Goal: Task Accomplishment & Management: Manage account settings

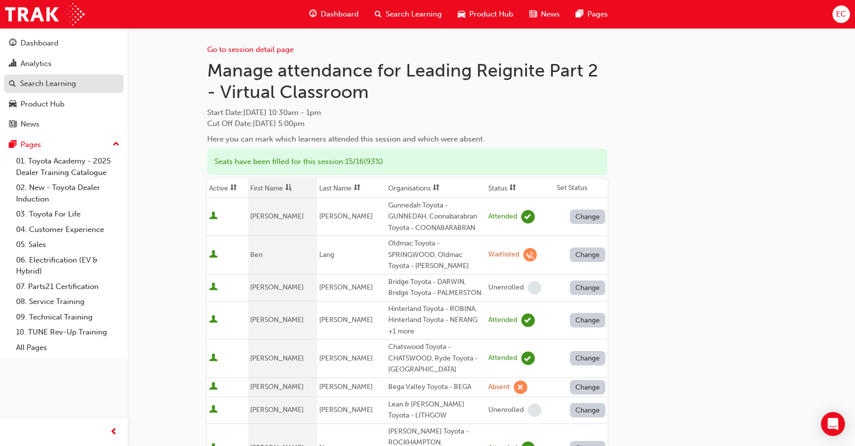
click at [63, 88] on div "Search Learning" at bounding box center [48, 84] width 56 height 12
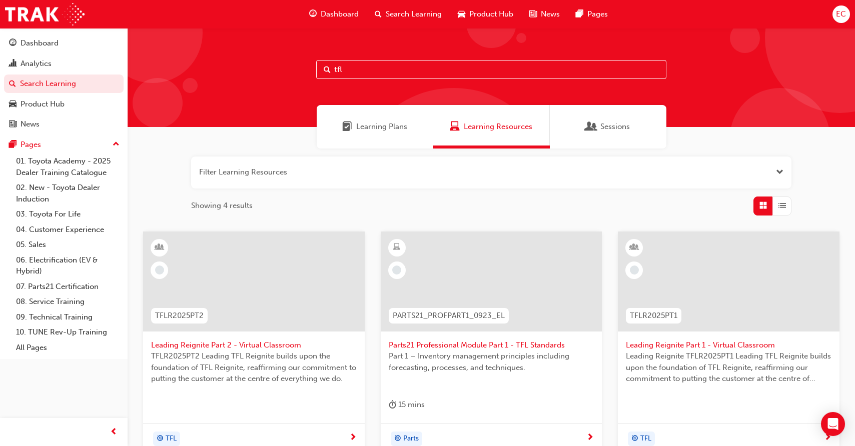
click at [232, 346] on span "Leading Reignite Part 2 - Virtual Classroom" at bounding box center [254, 346] width 206 height 12
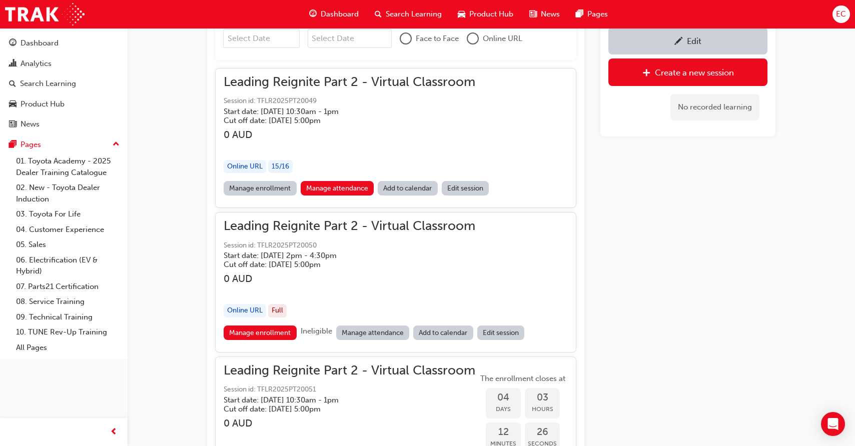
scroll to position [775, 0]
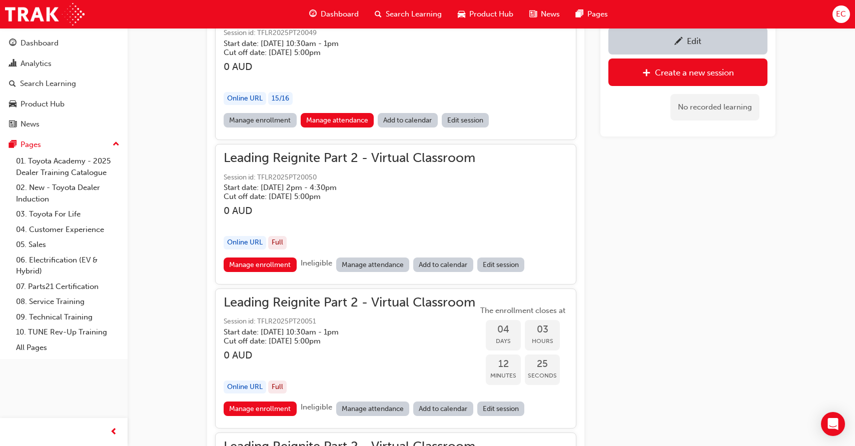
click at [364, 262] on link "Manage attendance" at bounding box center [373, 265] width 74 height 15
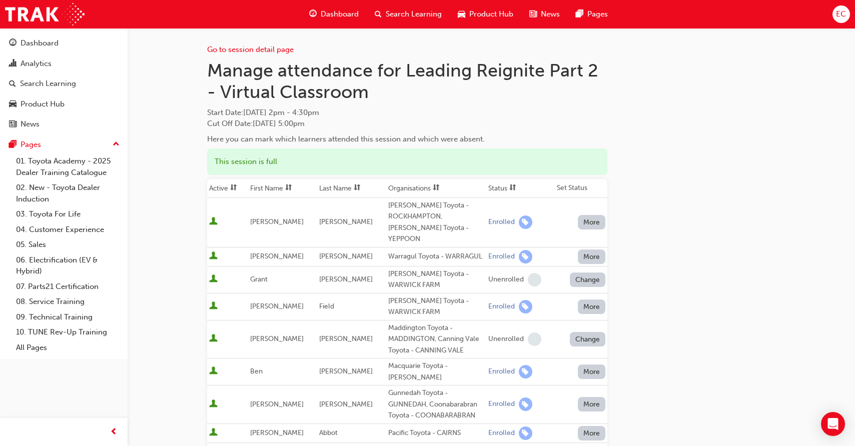
click at [273, 187] on th "First Name" at bounding box center [282, 188] width 69 height 19
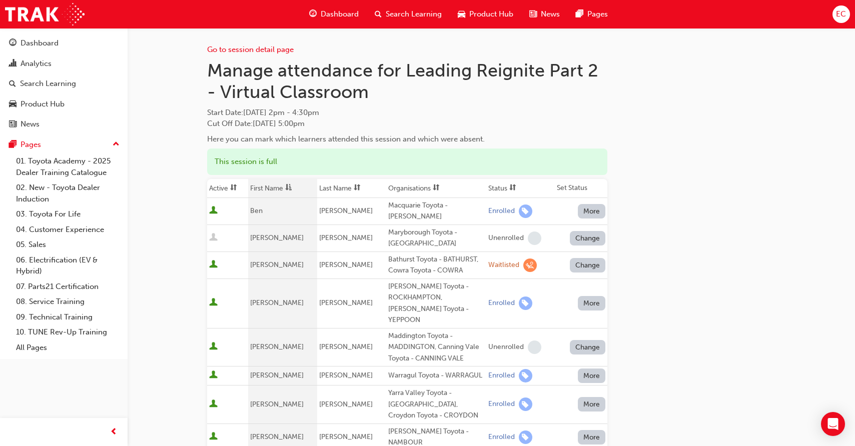
click at [287, 187] on span at bounding box center [288, 188] width 11 height 13
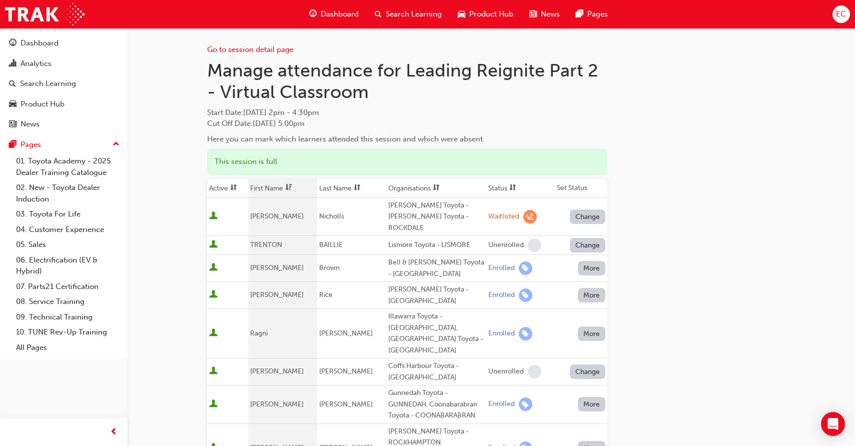
click at [287, 187] on span at bounding box center [288, 188] width 11 height 13
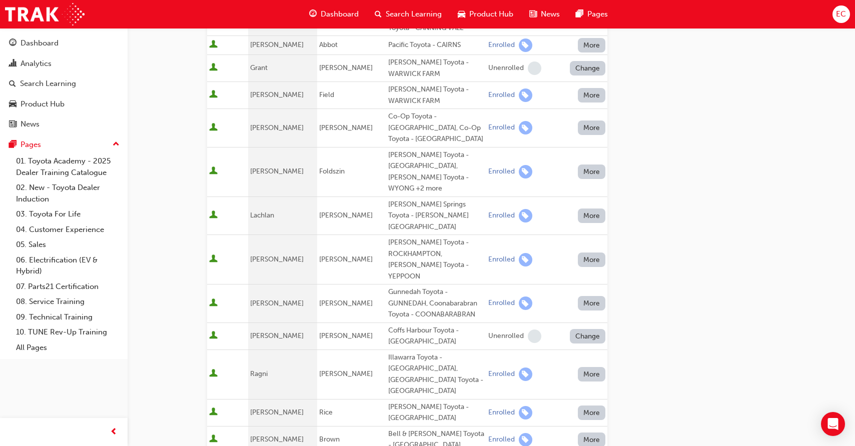
scroll to position [449, 0]
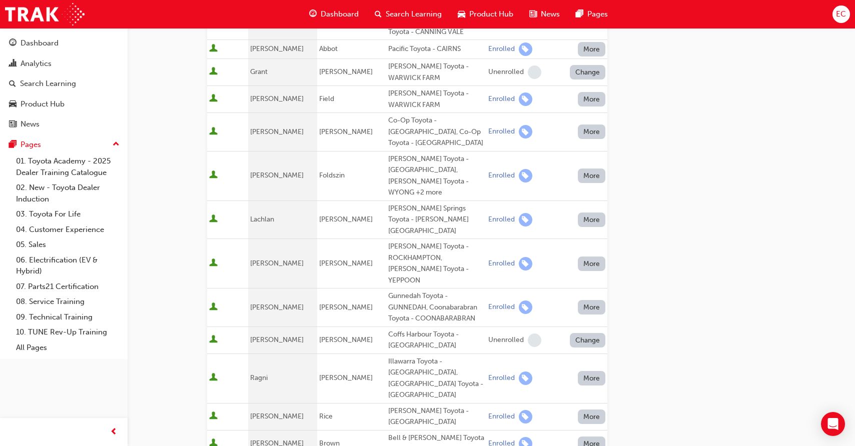
click at [418, 241] on div "[PERSON_NAME] Toyota - ROCKHAMPTON, [PERSON_NAME] Toyota - YEPPOON" at bounding box center [436, 263] width 96 height 45
drag, startPoint x: 434, startPoint y: 185, endPoint x: 374, endPoint y: 185, distance: 60.0
click at [374, 239] on tr "[PERSON_NAME] [PERSON_NAME] Toyota - ROCKHAMPTON, [PERSON_NAME] Toyota - YEPPOO…" at bounding box center [407, 264] width 400 height 50
click at [374, 239] on td "[PERSON_NAME]" at bounding box center [351, 264] width 69 height 50
drag, startPoint x: 433, startPoint y: 186, endPoint x: 379, endPoint y: 187, distance: 54.5
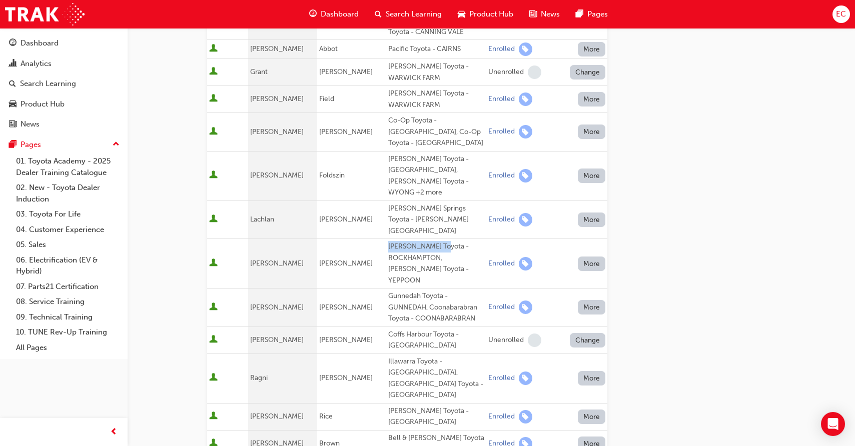
click at [388, 241] on div "[PERSON_NAME] Toyota - ROCKHAMPTON, [PERSON_NAME] Toyota - YEPPOON" at bounding box center [436, 263] width 96 height 45
copy div "[PERSON_NAME] Toyota"
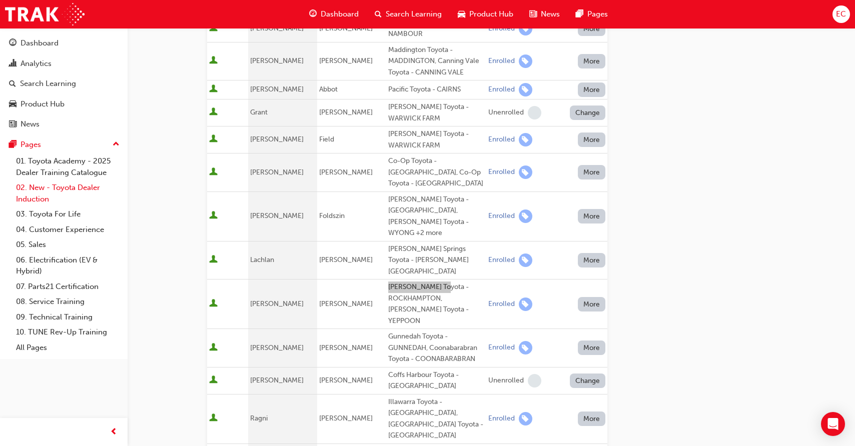
scroll to position [448, 0]
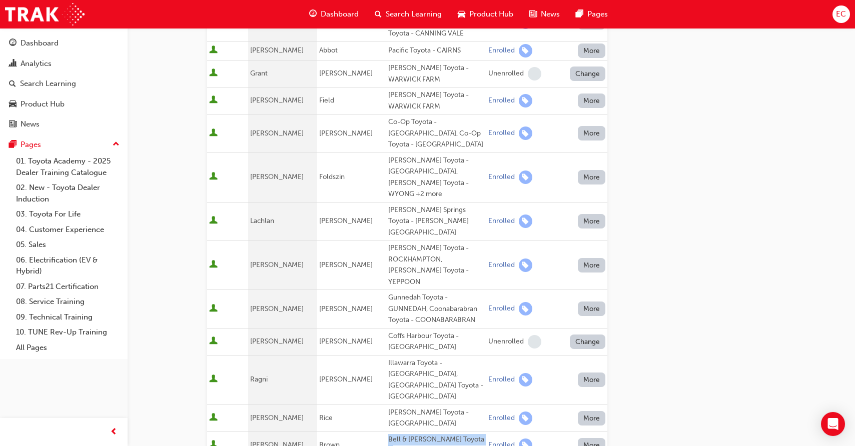
drag, startPoint x: 393, startPoint y: 364, endPoint x: 375, endPoint y: 357, distance: 19.1
click at [375, 432] on tr "[PERSON_NAME] & [PERSON_NAME] Toyota - MOUNT ISA Enrolled More" at bounding box center [407, 445] width 400 height 27
copy tr "Bell & [PERSON_NAME] Toyota - [GEOGRAPHIC_DATA]"
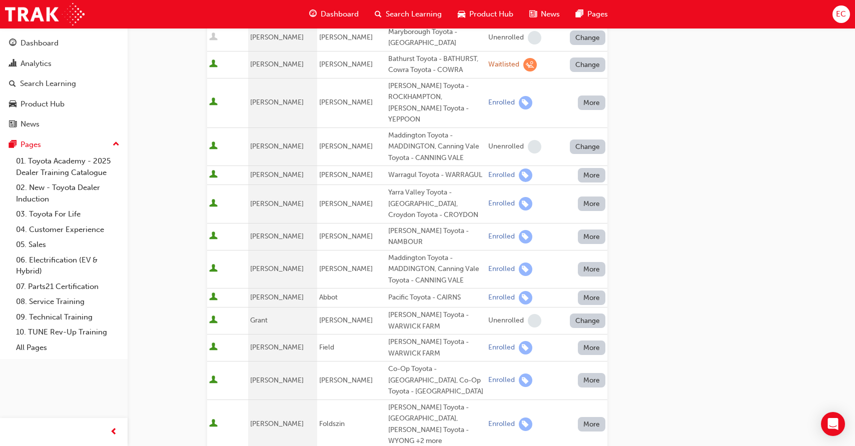
scroll to position [200, 0]
drag, startPoint x: 438, startPoint y: 176, endPoint x: 377, endPoint y: 175, distance: 61.0
click at [386, 186] on td "Yarra Valley Toyota - [GEOGRAPHIC_DATA], Croydon Toyota - CROYDON" at bounding box center [436, 205] width 100 height 39
copy div "Yarra Valley Toyota"
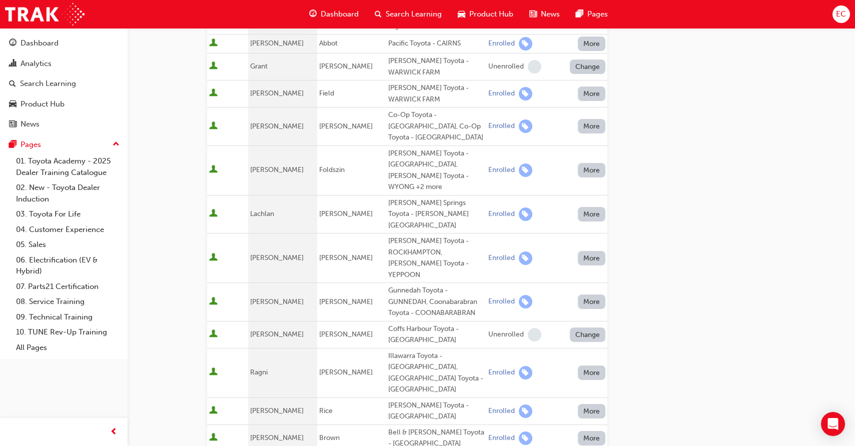
scroll to position [478, 0]
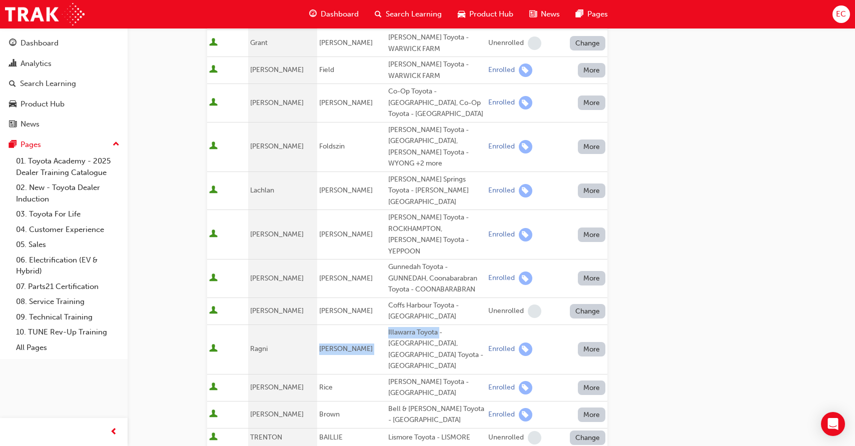
drag, startPoint x: 430, startPoint y: 261, endPoint x: 376, endPoint y: 262, distance: 54.0
click at [375, 325] on tr "[PERSON_NAME] Illawarra Toyota - [GEOGRAPHIC_DATA], [GEOGRAPHIC_DATA] Toyota - …" at bounding box center [407, 350] width 400 height 50
click at [388, 327] on div "Illawarra Toyota - [GEOGRAPHIC_DATA], [GEOGRAPHIC_DATA] Toyota - [GEOGRAPHIC_DA…" at bounding box center [436, 349] width 96 height 45
drag, startPoint x: 428, startPoint y: 259, endPoint x: 378, endPoint y: 260, distance: 50.0
click at [386, 325] on td "Illawarra Toyota - [GEOGRAPHIC_DATA], [GEOGRAPHIC_DATA] Toyota - [GEOGRAPHIC_DA…" at bounding box center [436, 350] width 100 height 50
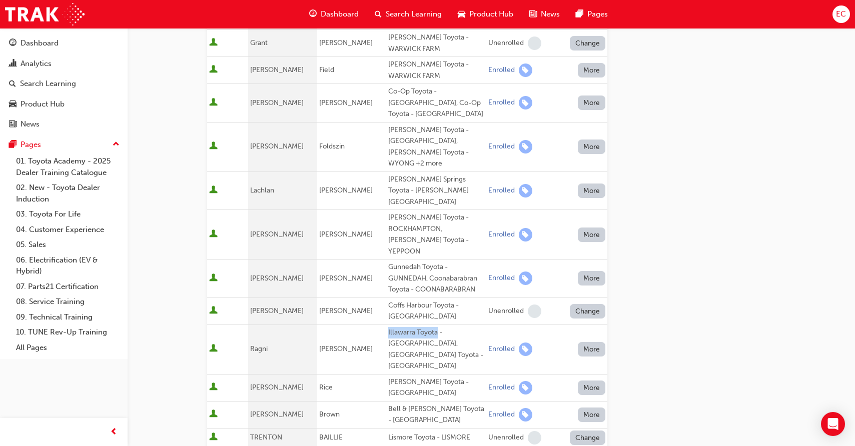
copy div "Illawarra Toyota"
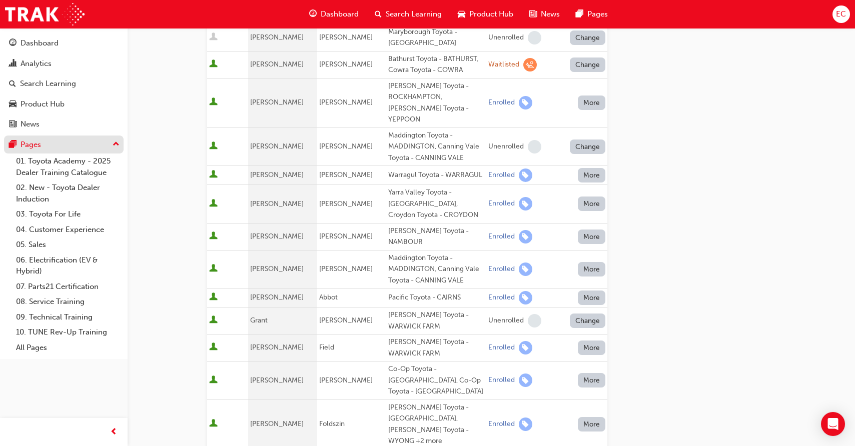
scroll to position [198, 0]
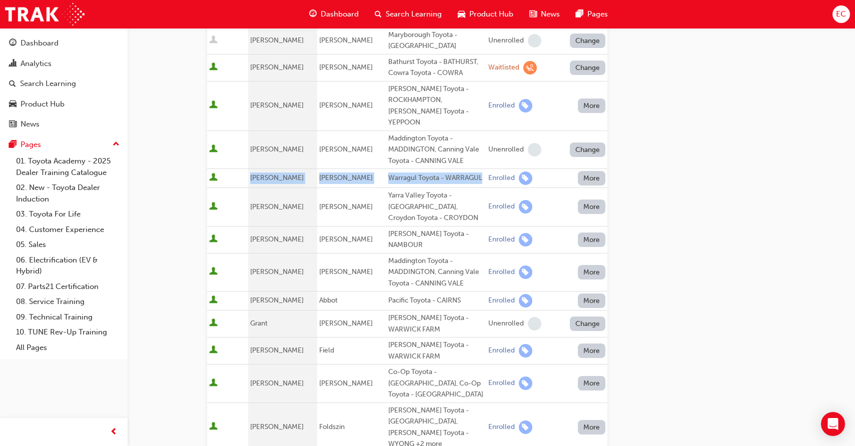
drag, startPoint x: 253, startPoint y: 158, endPoint x: 474, endPoint y: 160, distance: 221.1
click at [474, 169] on tr "[PERSON_NAME] Warragul Toyota - WARRAGUL Enrolled More" at bounding box center [407, 178] width 400 height 19
copy tr "[PERSON_NAME] Warragul Toyota - WARRAGUL"
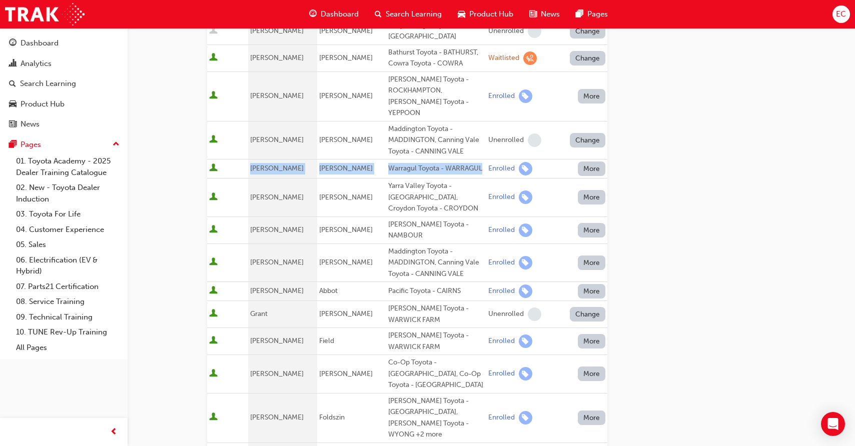
scroll to position [212, 0]
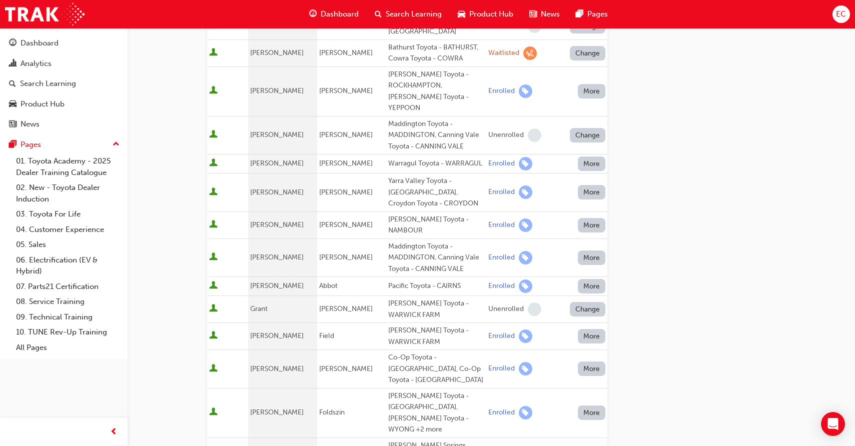
click at [319, 277] on td "Abbot" at bounding box center [351, 286] width 69 height 19
drag, startPoint x: 317, startPoint y: 259, endPoint x: 452, endPoint y: 259, distance: 135.5
click at [452, 277] on tr "[PERSON_NAME] Pacific Toyota - CAIRNS Enrolled More" at bounding box center [407, 286] width 400 height 19
copy tr "Abbot Pacific Toyota - CAIRNS"
drag, startPoint x: 432, startPoint y: 316, endPoint x: 376, endPoint y: 307, distance: 57.2
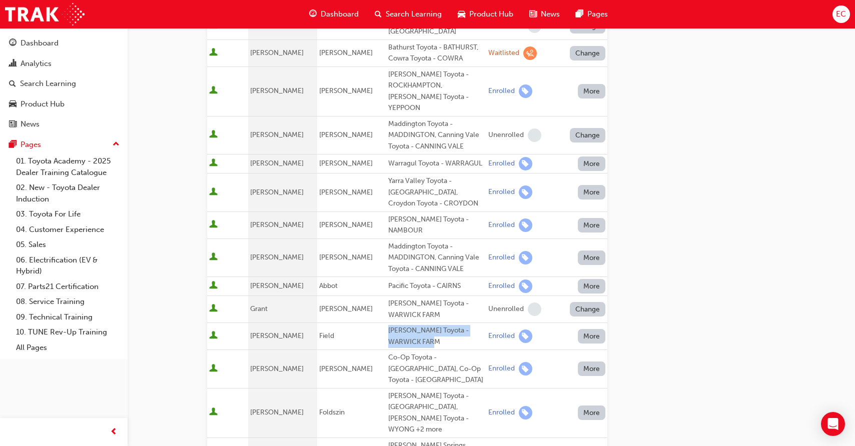
click at [376, 323] on tr "[PERSON_NAME] [PERSON_NAME] Toyota - WARWICK FARM Enrolled More" at bounding box center [407, 336] width 400 height 27
copy tr "[PERSON_NAME] Toyota - WARWICK FARM"
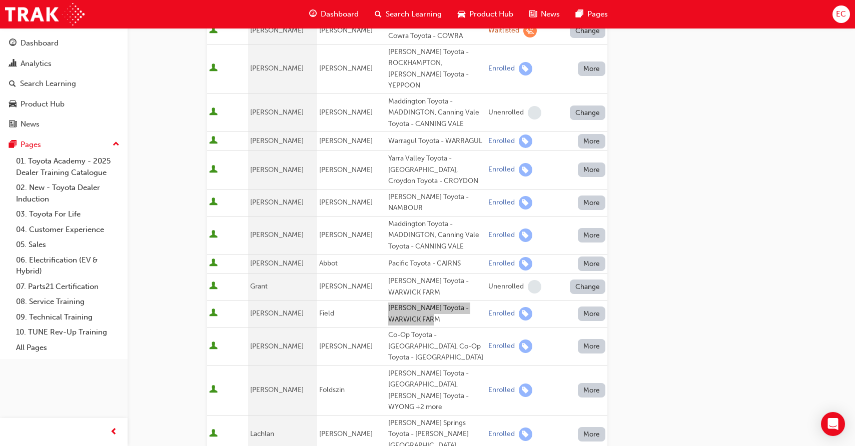
scroll to position [249, 0]
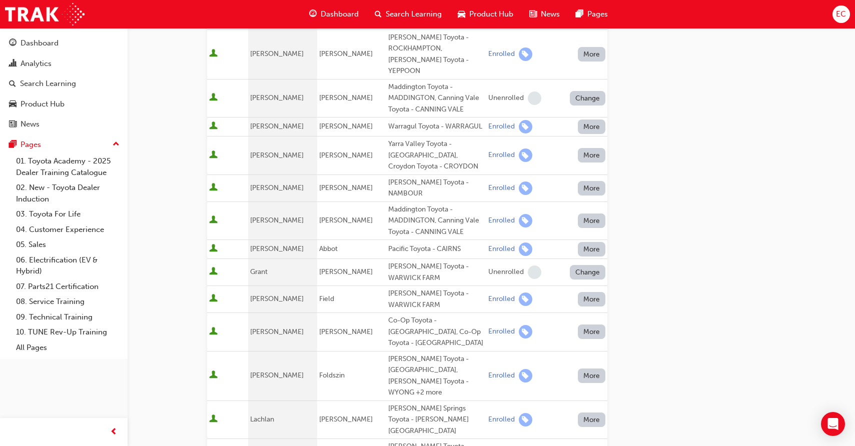
click at [374, 313] on td "[PERSON_NAME]" at bounding box center [351, 332] width 69 height 39
drag, startPoint x: 317, startPoint y: 298, endPoint x: 424, endPoint y: 294, distance: 107.1
click at [424, 313] on tr "[PERSON_NAME] Co-Op Toyota - [GEOGRAPHIC_DATA], Co-Op Toyota - KINGSTON Enrolle…" at bounding box center [407, 332] width 400 height 39
copy tr "[PERSON_NAME] Co-Op Toyota"
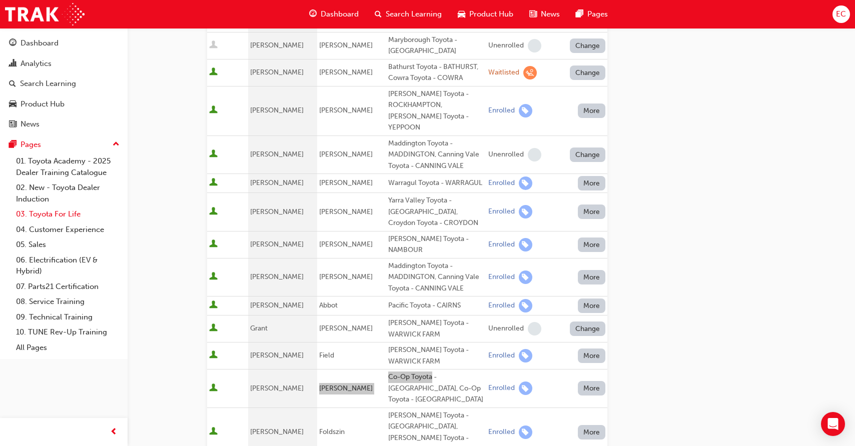
scroll to position [192, 0]
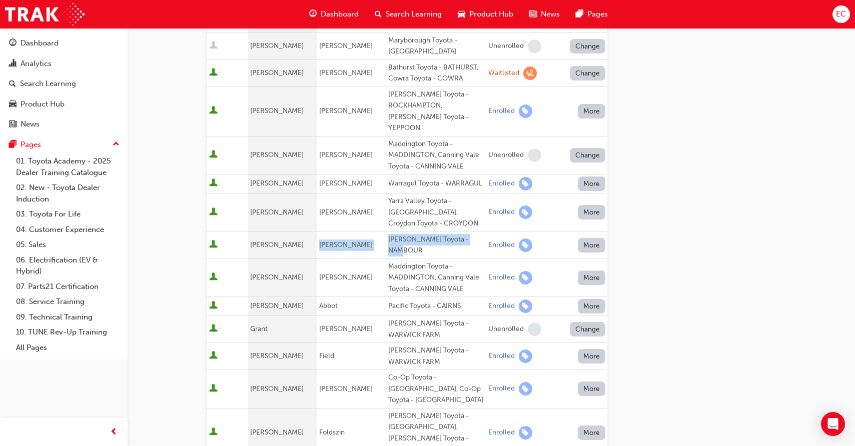
drag, startPoint x: 316, startPoint y: 220, endPoint x: 471, endPoint y: 222, distance: 155.0
click at [471, 232] on tr "[PERSON_NAME] [PERSON_NAME] Toyota - NAMBOUR Enrolled More" at bounding box center [407, 245] width 400 height 27
copy tr "[PERSON_NAME] [PERSON_NAME] Toyota - NAMBOUR"
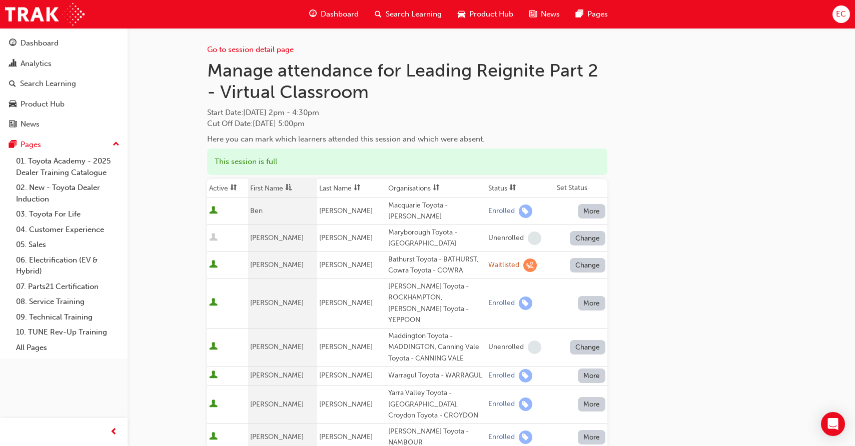
click at [268, 188] on th "First Name" at bounding box center [282, 188] width 69 height 19
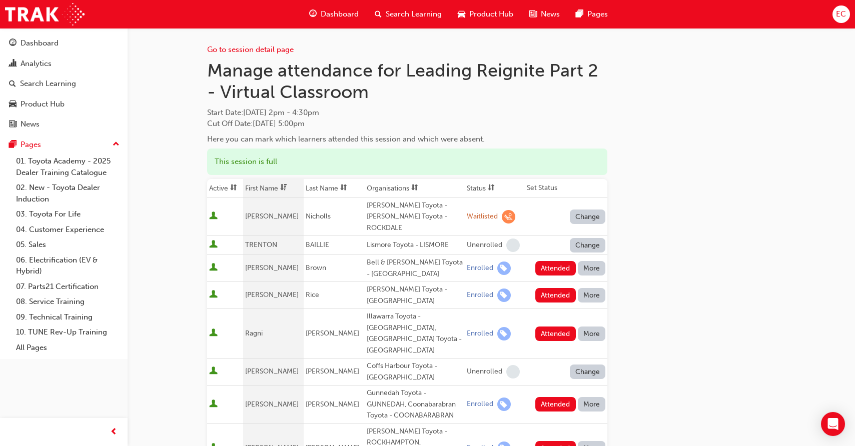
click at [268, 188] on th "First Name" at bounding box center [273, 188] width 61 height 19
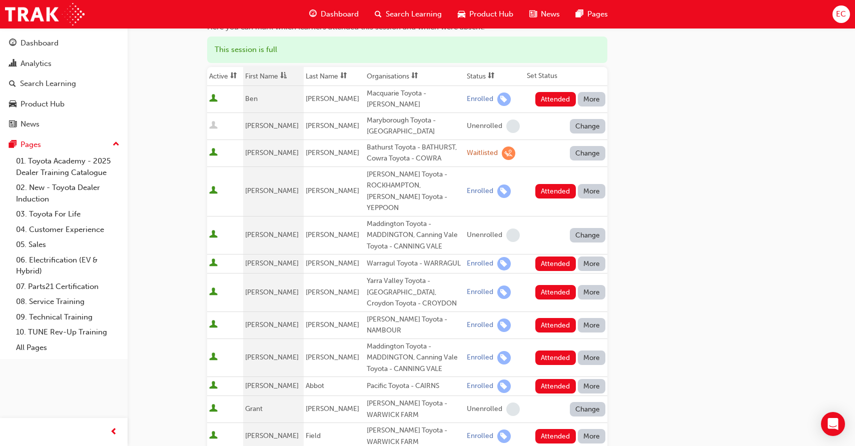
scroll to position [116, 0]
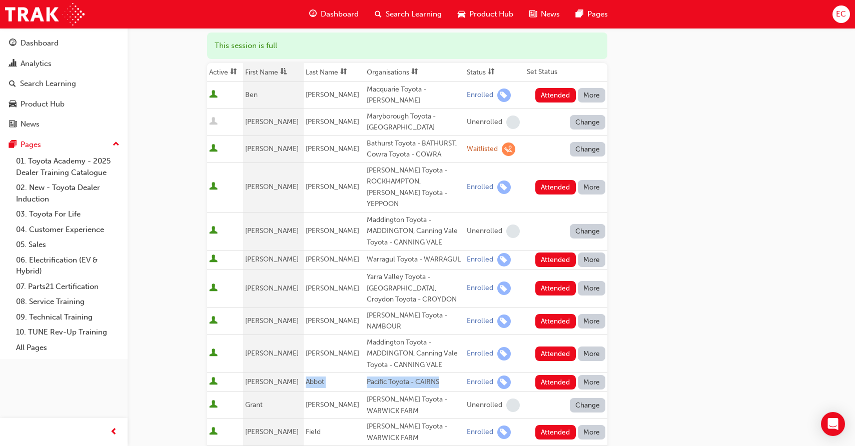
drag, startPoint x: 303, startPoint y: 356, endPoint x: 436, endPoint y: 356, distance: 132.5
click at [436, 373] on tr "[PERSON_NAME] Pacific Toyota - CAIRNS Enrolled Attended More" at bounding box center [407, 382] width 400 height 19
copy tr "Abbot Pacific Toyota - CAIRNS"
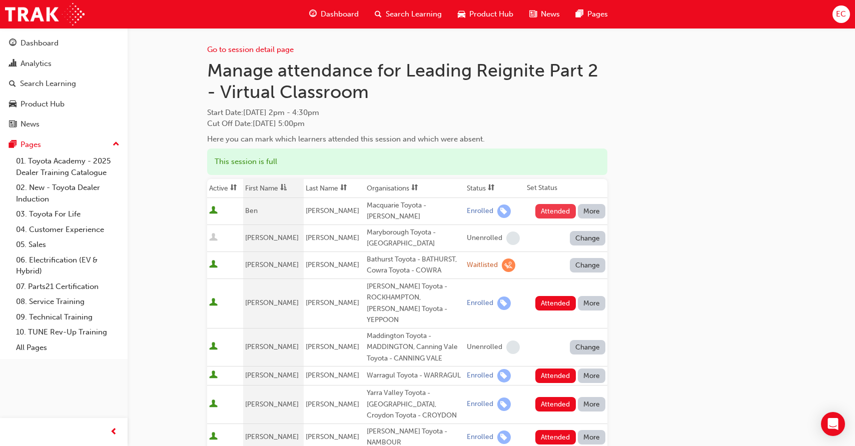
click at [552, 205] on button "Attended" at bounding box center [555, 211] width 41 height 15
click at [552, 205] on div "Attended More" at bounding box center [568, 211] width 75 height 15
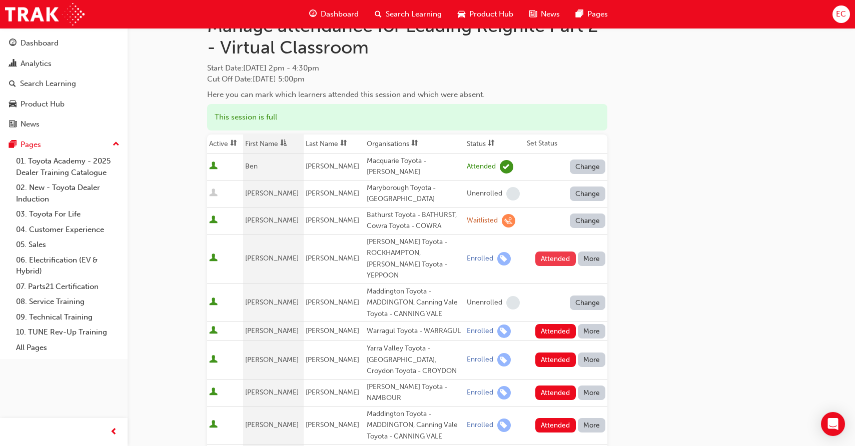
scroll to position [45, 0]
click at [541, 251] on button "Attended" at bounding box center [555, 258] width 41 height 15
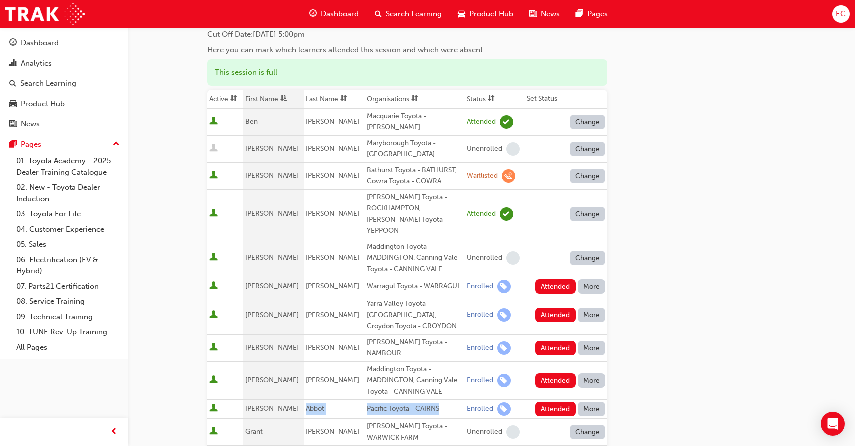
scroll to position [94, 0]
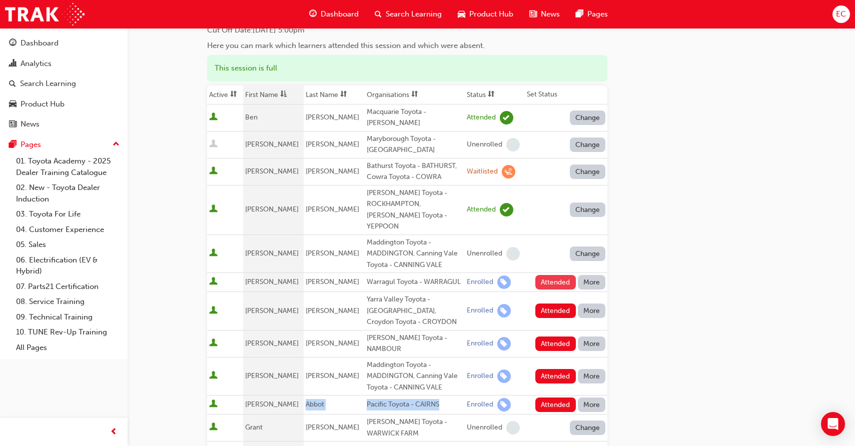
click at [542, 275] on button "Attended" at bounding box center [555, 282] width 41 height 15
click at [546, 304] on button "Attended" at bounding box center [555, 311] width 41 height 15
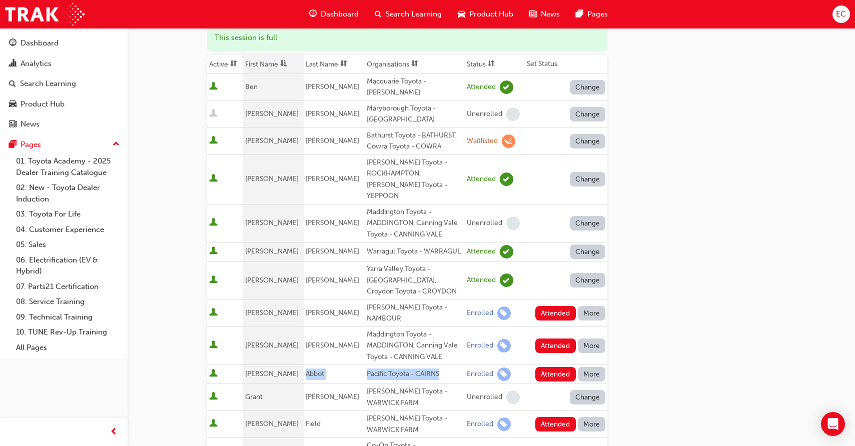
scroll to position [126, 0]
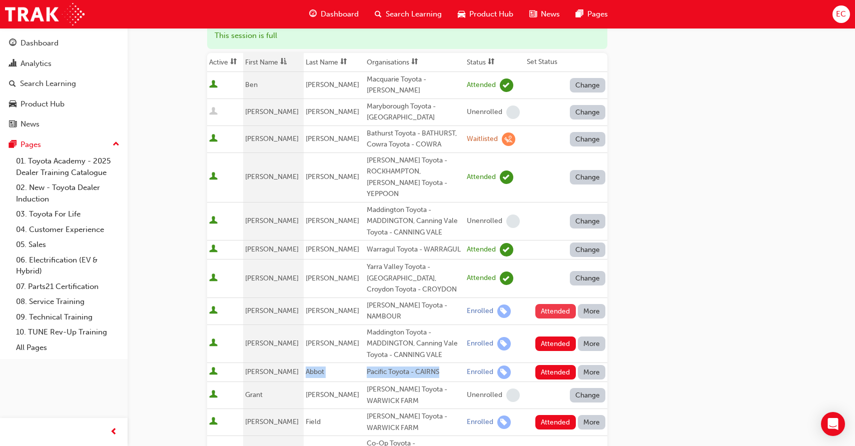
click at [546, 304] on button "Attended" at bounding box center [555, 311] width 41 height 15
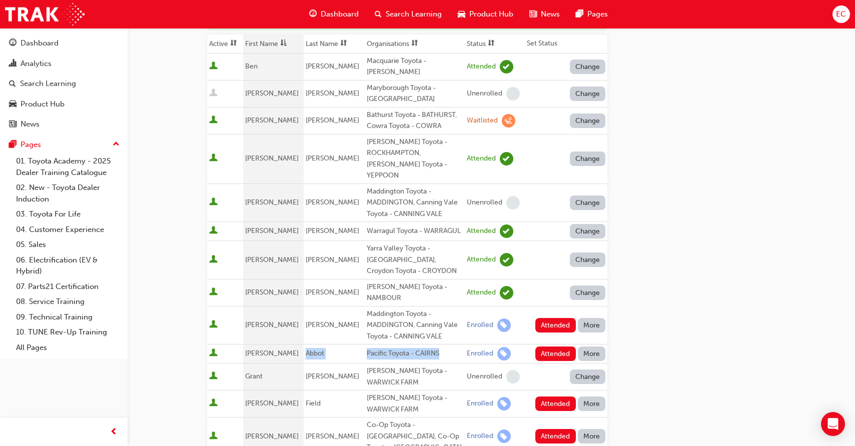
scroll to position [155, 0]
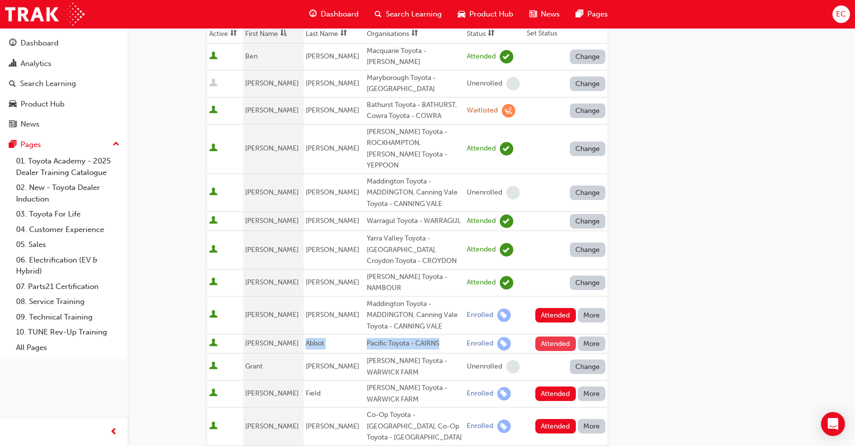
click at [548, 337] on button "Attended" at bounding box center [555, 344] width 41 height 15
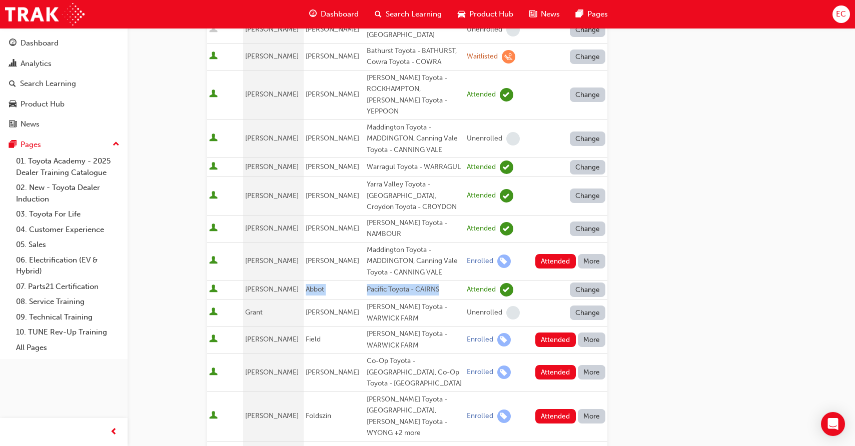
scroll to position [209, 0]
click at [548, 333] on button "Attended" at bounding box center [555, 340] width 41 height 15
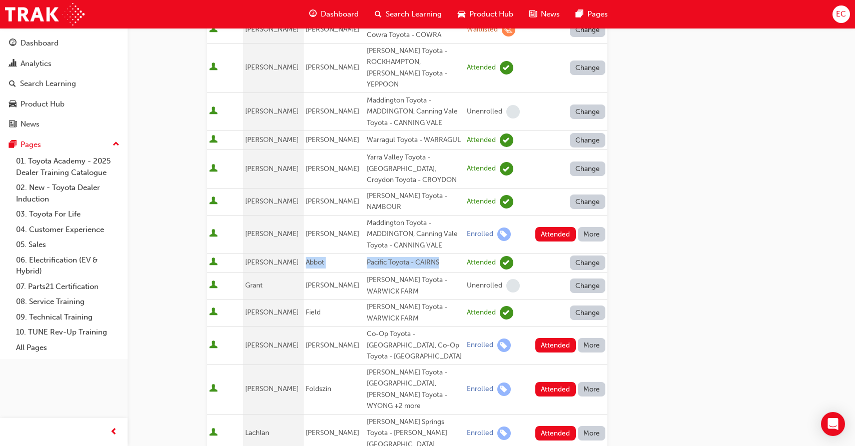
scroll to position [236, 0]
click at [548, 338] on button "Attended" at bounding box center [555, 345] width 41 height 15
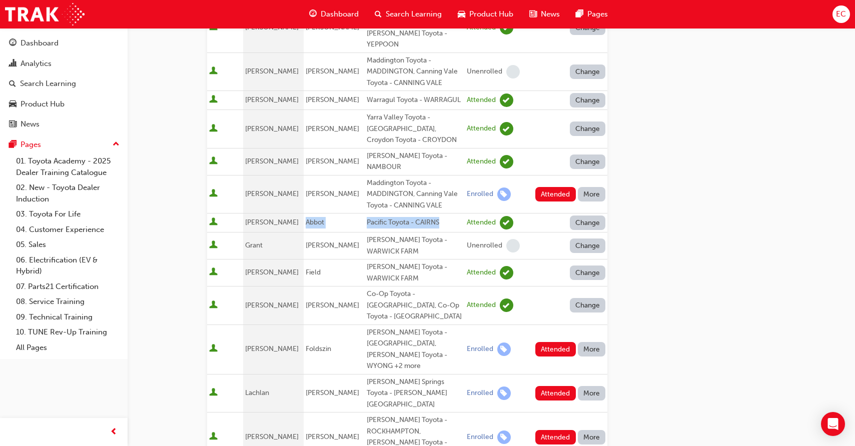
scroll to position [279, 0]
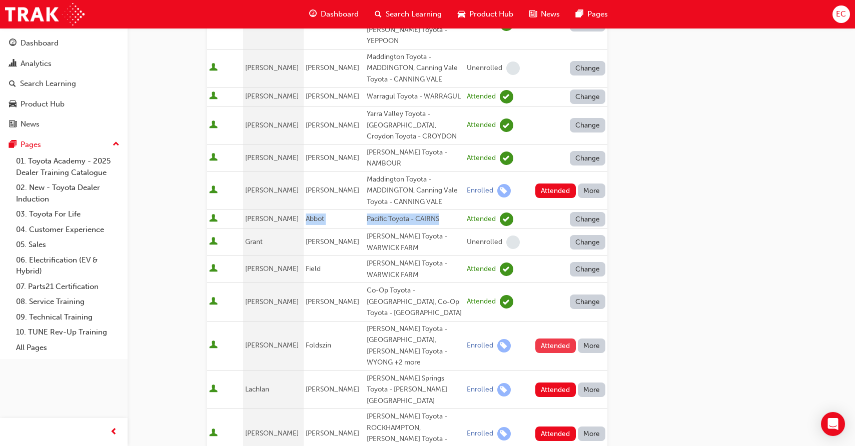
click at [549, 339] on button "Attended" at bounding box center [555, 346] width 41 height 15
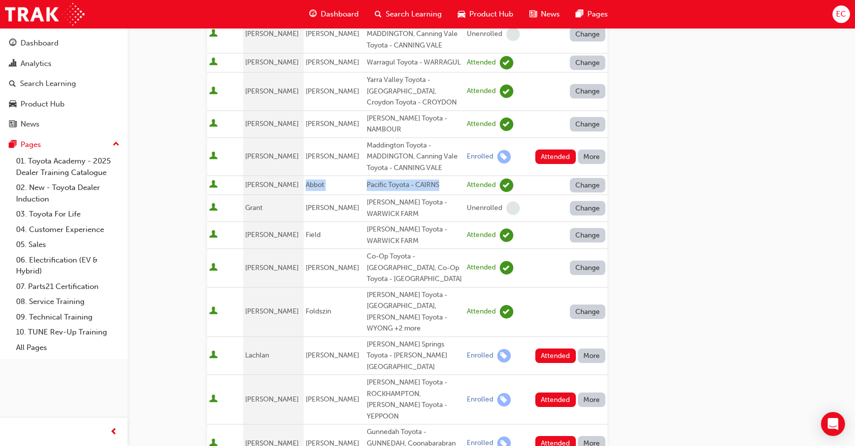
click at [549, 349] on button "Attended" at bounding box center [555, 356] width 41 height 15
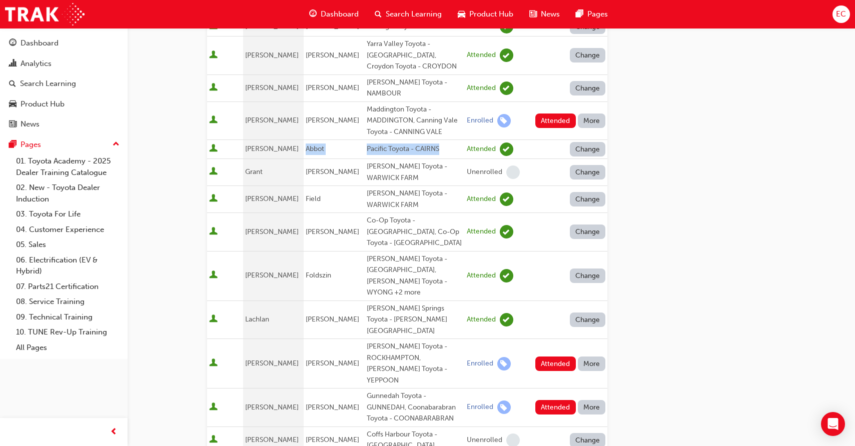
scroll to position [353, 0]
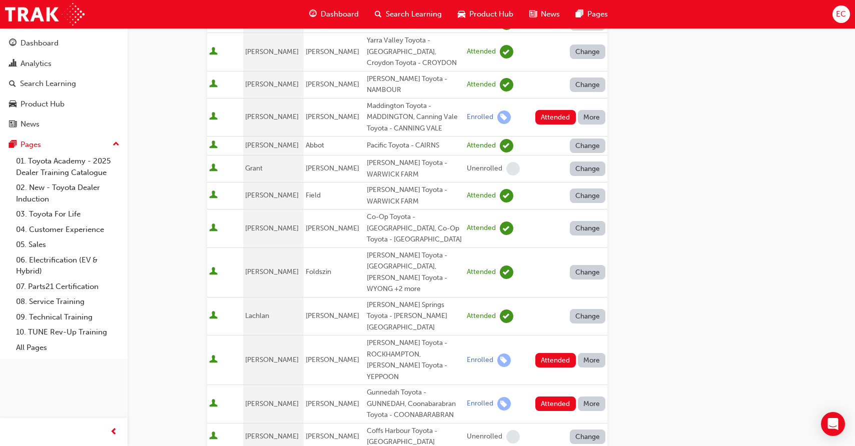
click at [549, 336] on td "Attended More" at bounding box center [566, 361] width 83 height 50
click at [549, 353] on button "Attended" at bounding box center [555, 360] width 41 height 15
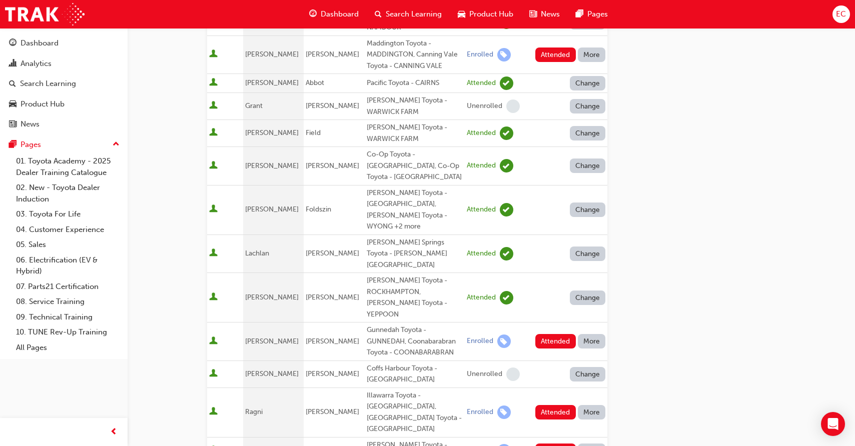
scroll to position [420, 0]
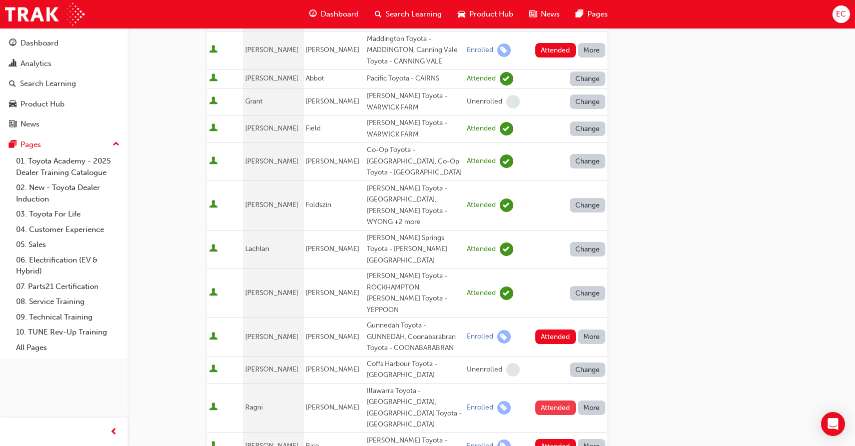
click at [543, 401] on button "Attended" at bounding box center [555, 408] width 41 height 15
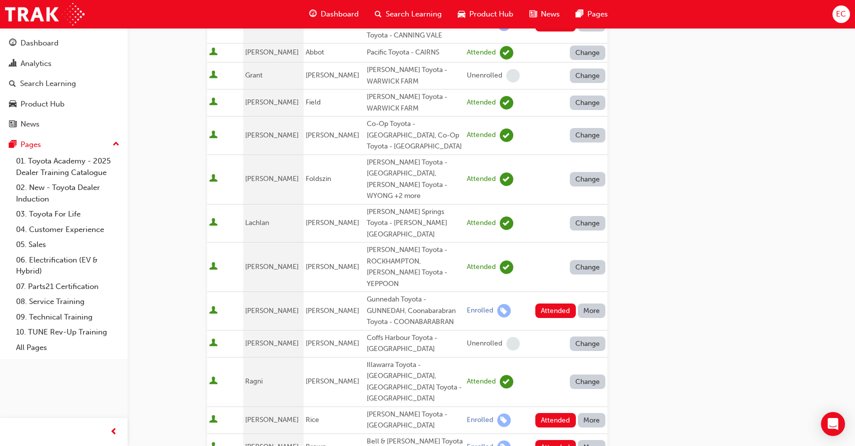
scroll to position [459, 0]
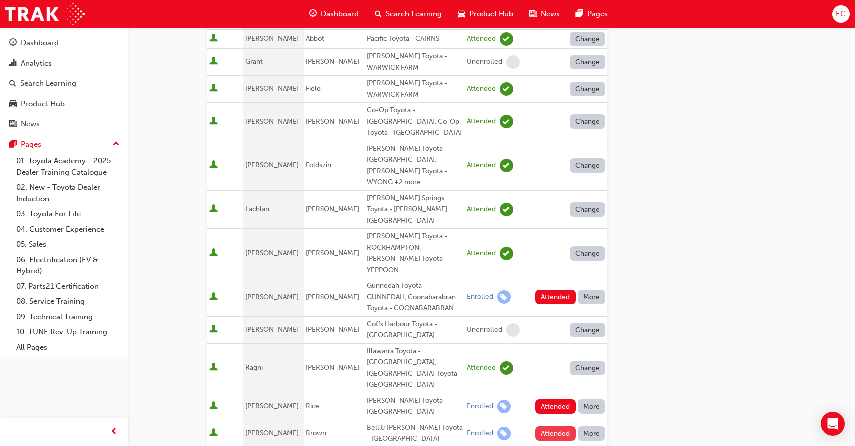
click at [541, 427] on button "Attended" at bounding box center [555, 434] width 41 height 15
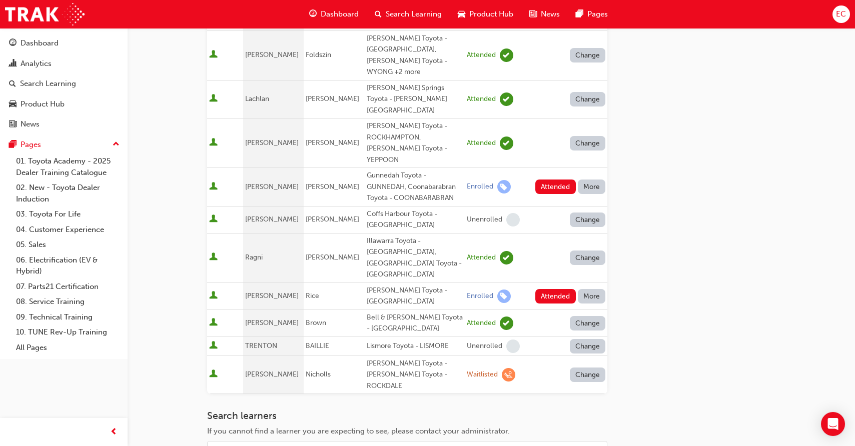
scroll to position [626, 0]
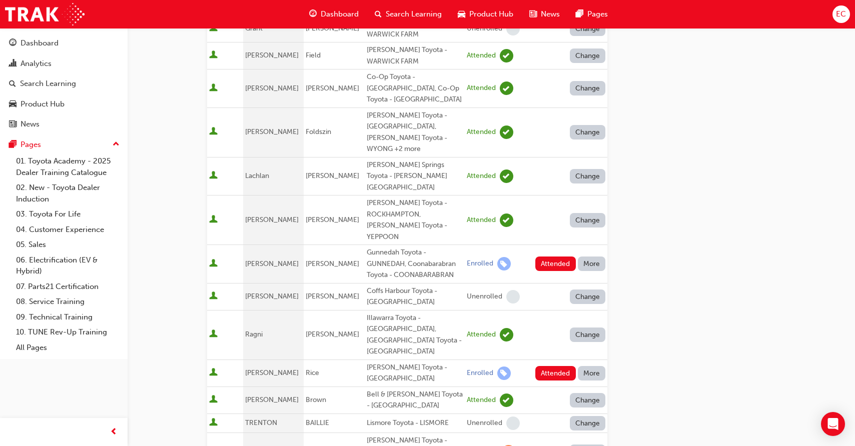
scroll to position [478, 0]
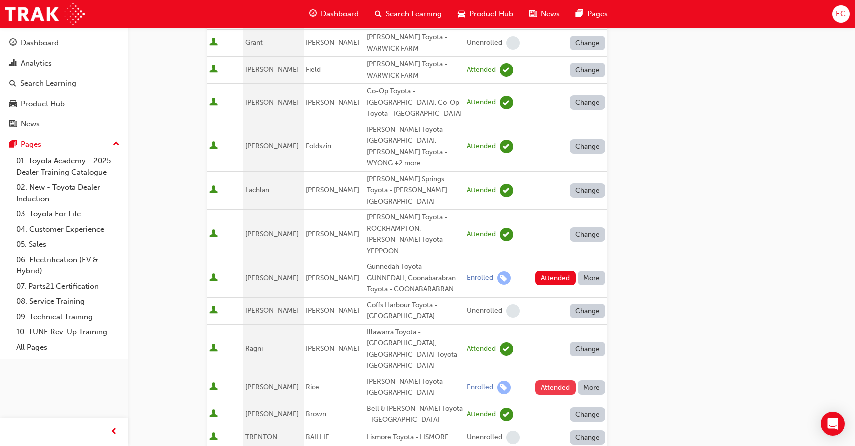
click at [553, 381] on button "Attended" at bounding box center [555, 388] width 41 height 15
click at [553, 381] on div "Attended More" at bounding box center [568, 388] width 75 height 15
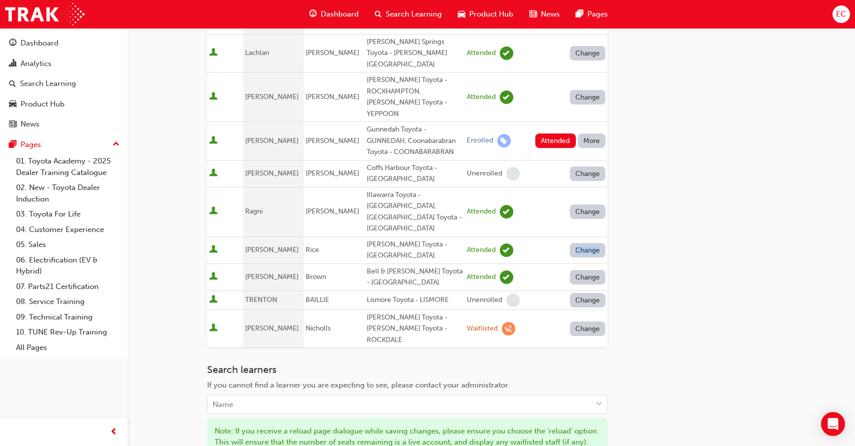
scroll to position [696, 0]
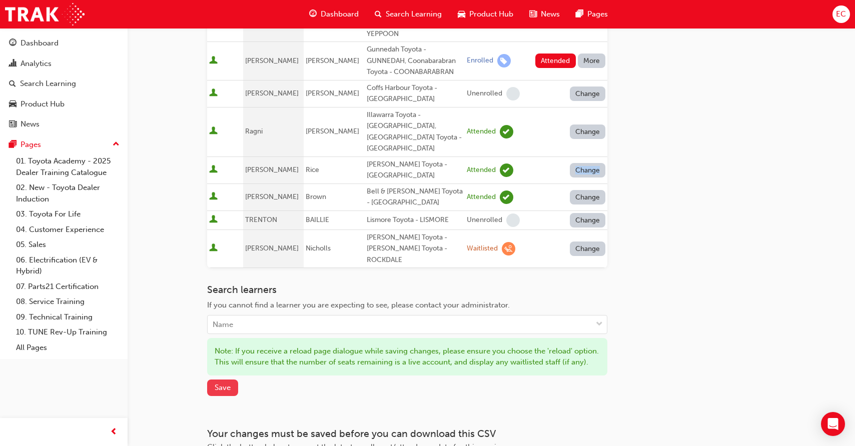
click at [228, 383] on span "Save" at bounding box center [223, 387] width 16 height 9
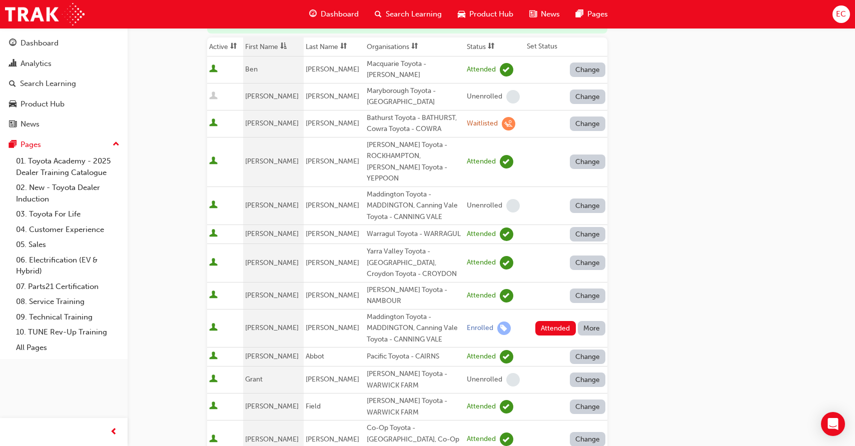
scroll to position [226, 0]
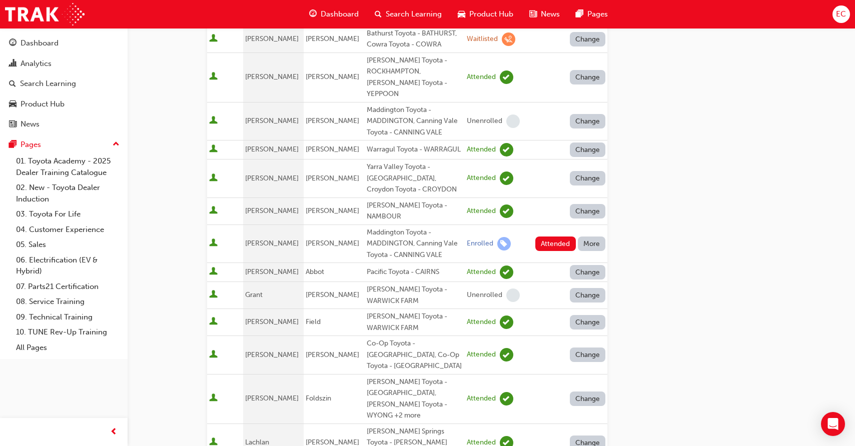
click at [595, 237] on button "More" at bounding box center [592, 244] width 28 height 15
click at [591, 234] on button "Absent" at bounding box center [591, 240] width 60 height 19
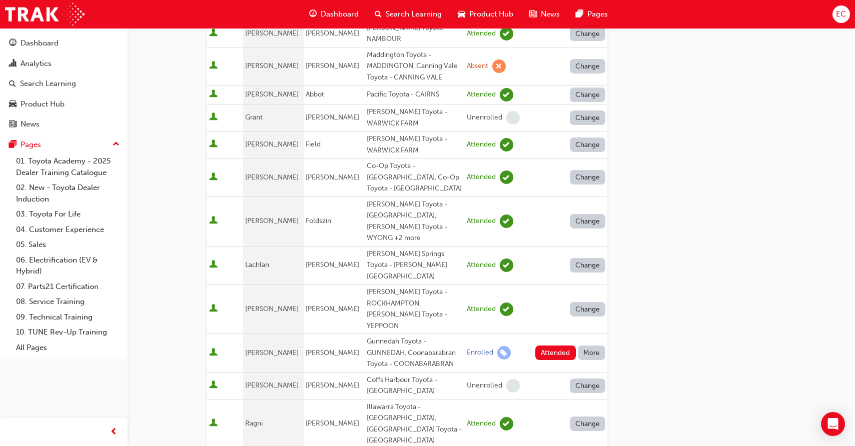
scroll to position [493, 0]
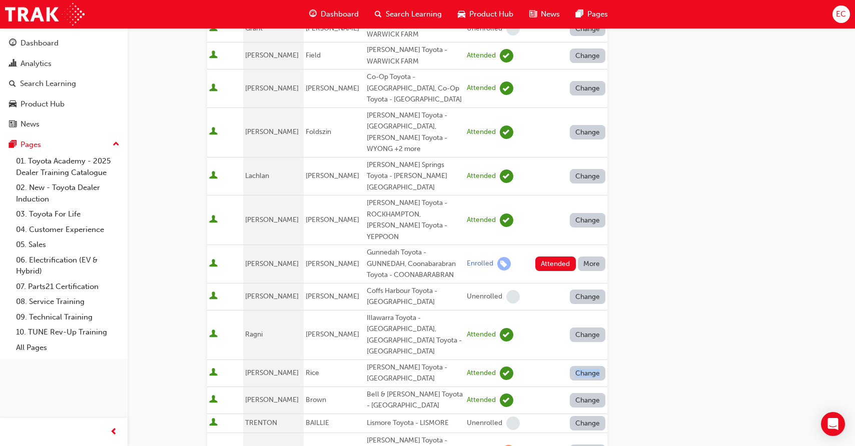
click at [598, 257] on button "More" at bounding box center [592, 264] width 28 height 15
click at [595, 215] on div "Absent" at bounding box center [591, 216] width 53 height 12
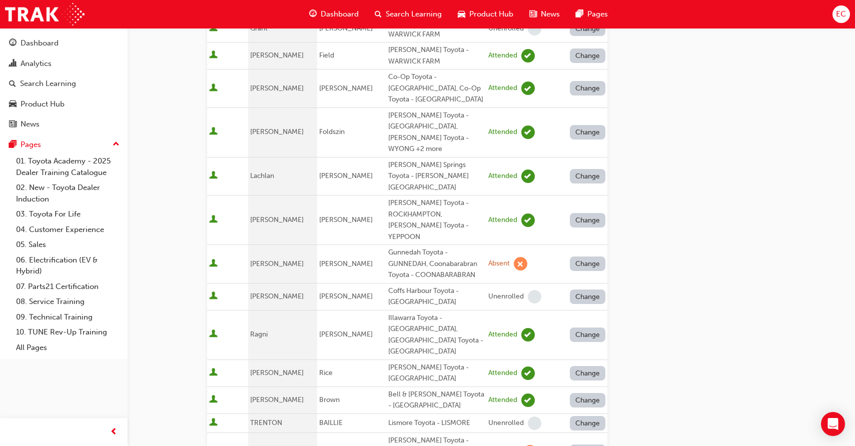
click at [648, 246] on div "Go to session detail page Manage attendance for Leading Reignite Part 2 - Virtu…" at bounding box center [491, 105] width 568 height 1141
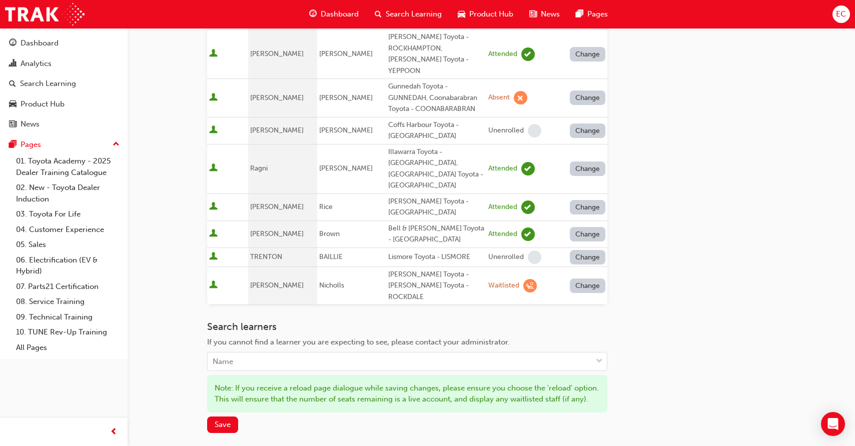
scroll to position [708, 0]
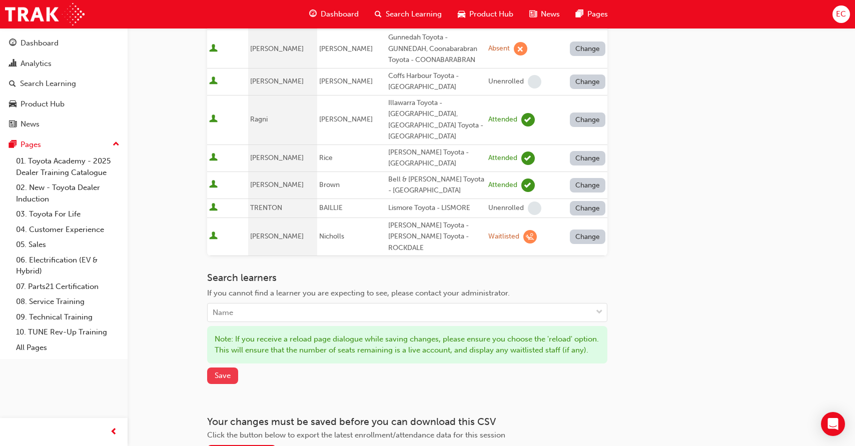
click at [226, 371] on span "Save" at bounding box center [223, 375] width 16 height 9
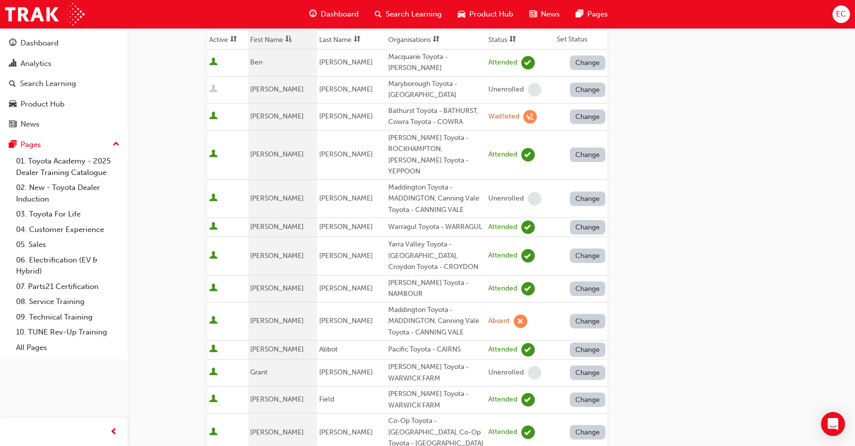
scroll to position [0, 0]
